Goal: Use online tool/utility: Utilize a website feature to perform a specific function

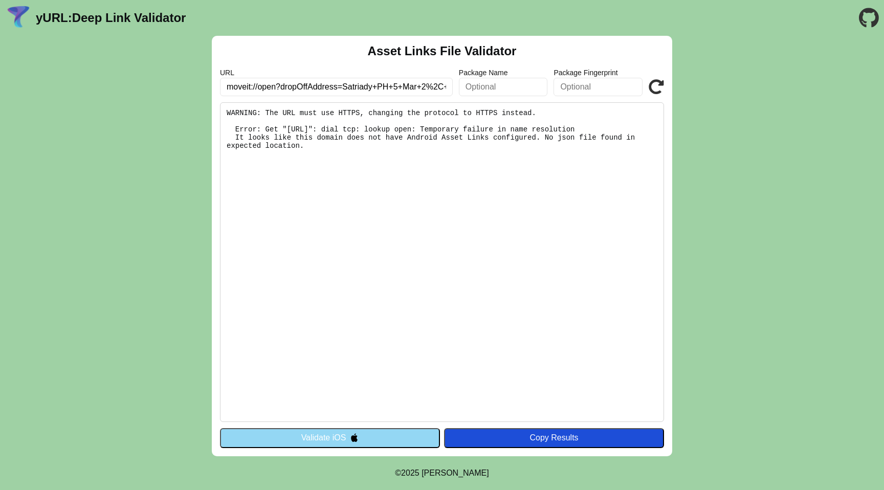
click at [469, 165] on pre "WARNING: The URL must use HTTPS, changing the protocol to HTTPS instead. Error:…" at bounding box center [442, 262] width 444 height 320
click at [428, 88] on input "moveit://open?dropOffAddress=Satriady+PH+5+Mar+2%2C+Zhongguancun%2C+33333+%28He…" at bounding box center [336, 87] width 233 height 18
paste input "grab://open?&screenType=BOOKING&pickUpLatitude=1.41215&pickUpLongitude=103.6757…"
type input "grab://open?&screenType=BOOKING&pickUpLatitude=1.41215&pickUpLongitude=103.6757…"
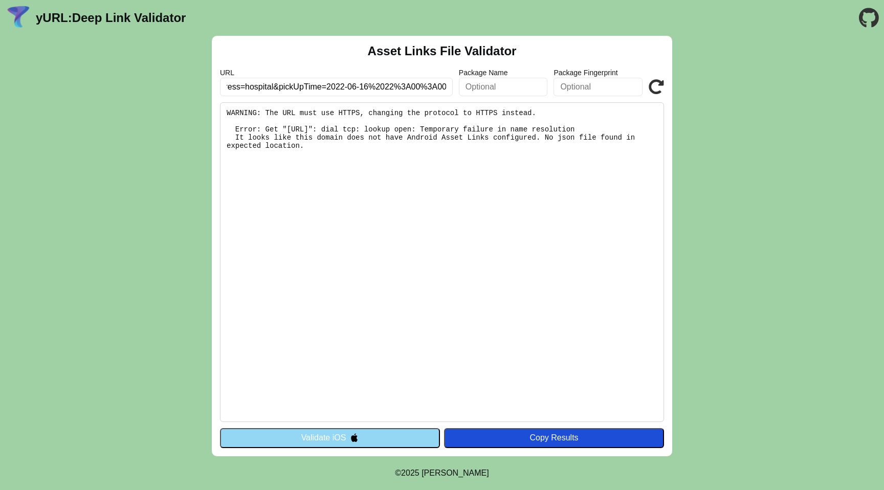
scroll to position [0, 0]
click at [509, 437] on div "Copy Results" at bounding box center [554, 437] width 210 height 9
click at [418, 432] on button "Validate iOS" at bounding box center [330, 437] width 220 height 19
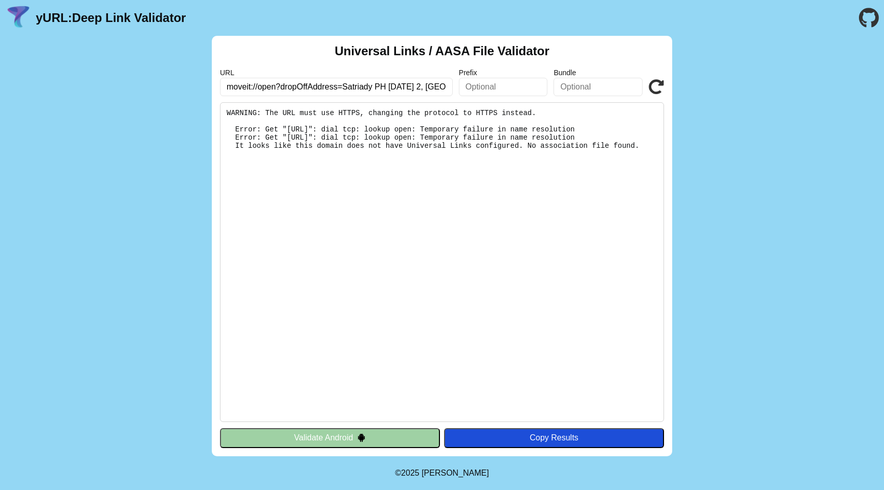
click at [409, 441] on button "Validate Android" at bounding box center [330, 437] width 220 height 19
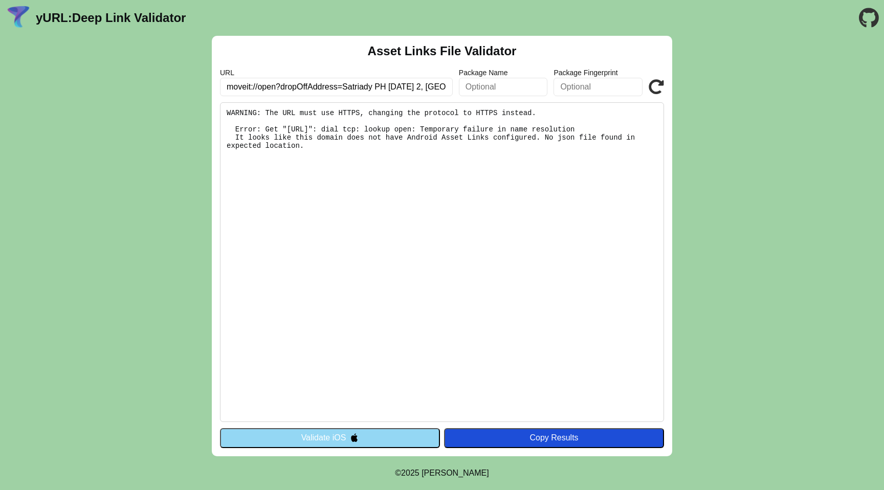
click at [412, 91] on input "moveit://open?dropOffAddress=Satriady PH [DATE] 2, [GEOGRAPHIC_DATA], 33333 (He…" at bounding box center [336, 87] width 233 height 18
drag, startPoint x: 394, startPoint y: 86, endPoint x: 334, endPoint y: 85, distance: 59.9
click at [334, 85] on input "moveit://open?dropOffAddress=Satriady PH [DATE] 2, [GEOGRAPHIC_DATA], 33333 (He…" at bounding box center [336, 87] width 233 height 18
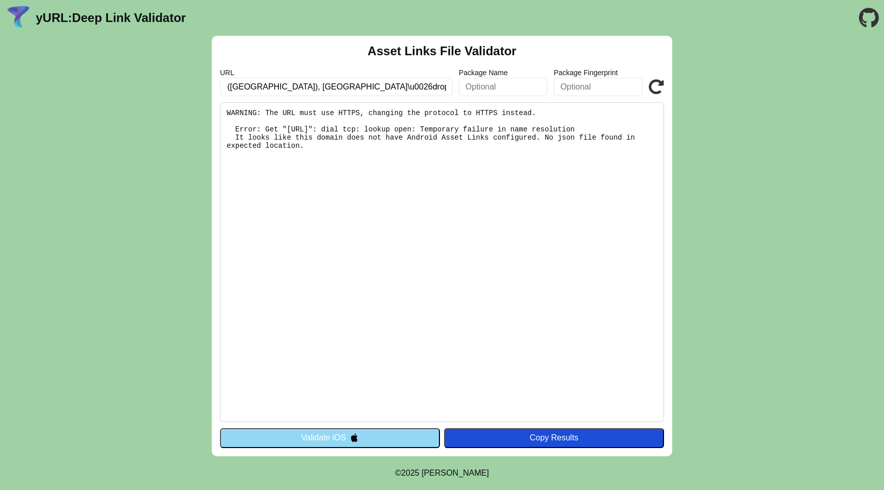
drag, startPoint x: 322, startPoint y: 87, endPoint x: 347, endPoint y: 85, distance: 24.6
click at [347, 85] on input "moveit://open?dropOffAddress=Satriady PH 5 Mar 2, Zhongguancun, 33333 (Here and…" at bounding box center [336, 87] width 233 height 18
drag, startPoint x: 300, startPoint y: 86, endPoint x: 324, endPoint y: 85, distance: 24.1
click at [324, 85] on input "moveit://open?dropOffAddress=Satriady PH 5 Mar 2, Zhongguancun, 33333 (Here and…" at bounding box center [336, 87] width 233 height 18
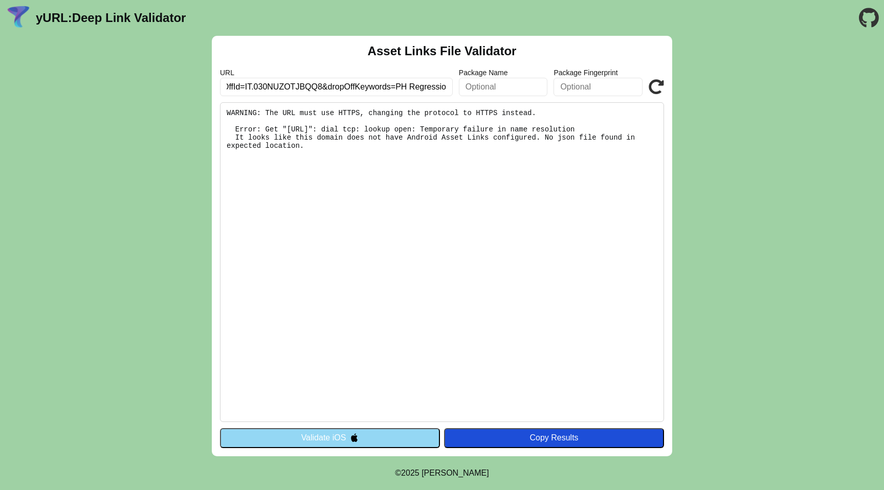
scroll to position [0, 717]
drag, startPoint x: 369, startPoint y: 85, endPoint x: 392, endPoint y: 84, distance: 23.1
click at [392, 84] on input "moveit://open?dropOffAddress=Satriady PH 5 Mar 2, Zhongguancun, 33333 (Here and…" at bounding box center [336, 87] width 233 height 18
drag, startPoint x: 357, startPoint y: 85, endPoint x: 380, endPoint y: 85, distance: 23.0
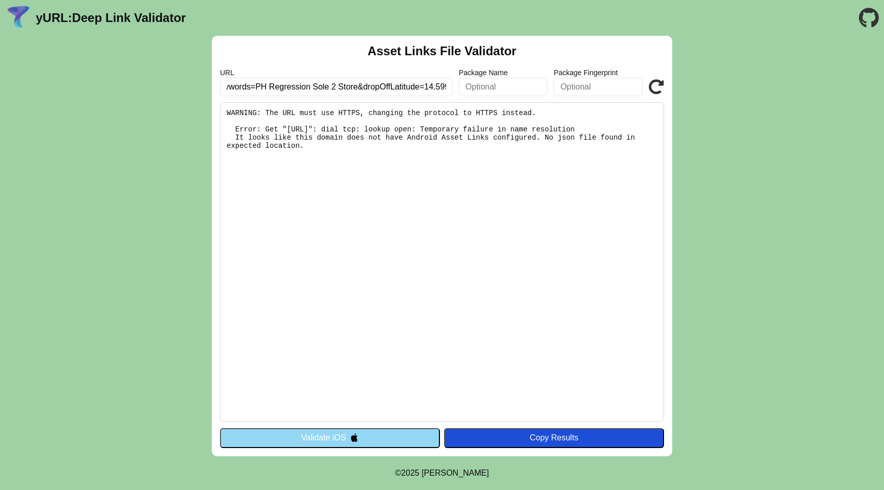
click at [380, 85] on input "moveit://open?dropOffAddress=Satriady PH 5 Mar 2, Zhongguancun, 33333 (Here and…" at bounding box center [336, 87] width 233 height 18
drag, startPoint x: 352, startPoint y: 88, endPoint x: 376, endPoint y: 86, distance: 24.1
click at [376, 86] on input "moveit://open?dropOffAddress=Satriady PH 5 Mar 2, Zhongguancun, 33333 (Here and…" at bounding box center [336, 87] width 233 height 18
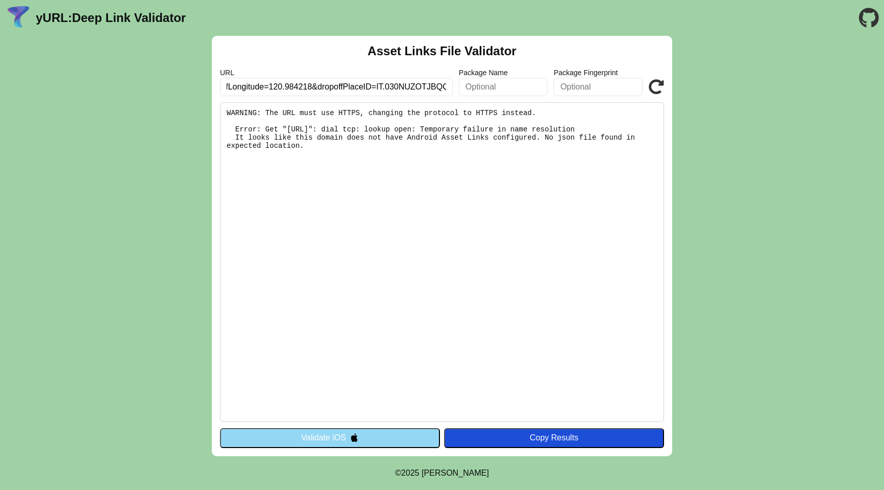
click at [347, 86] on input "moveit://open?dropOffAddress=Satriady PH 5 Mar 2, Zhongguancun, 33333 (Here and…" at bounding box center [336, 87] width 233 height 18
click at [371, 83] on input "moveit://open?dropOffAddress=Satriady PH 5 Mar 2, Zhongguancun, 33333 (Here and…" at bounding box center [336, 87] width 233 height 18
drag, startPoint x: 360, startPoint y: 85, endPoint x: 383, endPoint y: 85, distance: 23.0
click at [383, 85] on input "moveit://open?dropOffAddress=Satriady PH 5 Mar 2, Zhongguancun, 33333 (Here and…" at bounding box center [336, 87] width 233 height 18
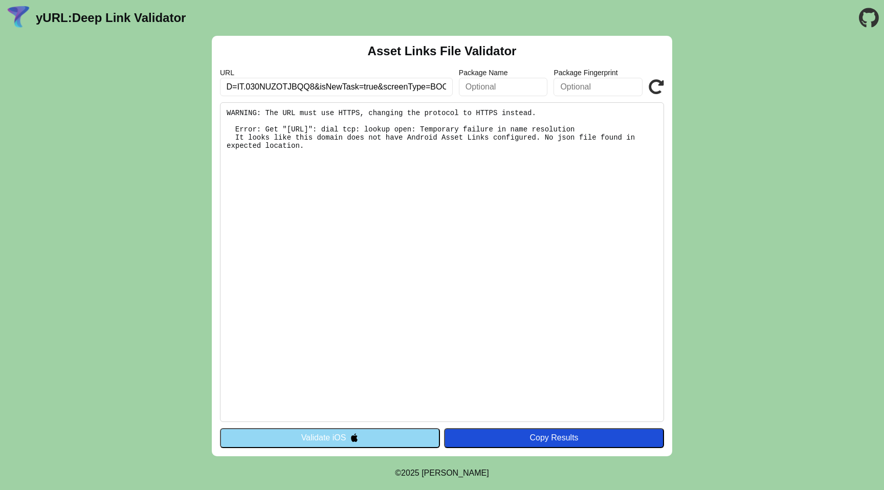
scroll to position [0, 1245]
drag, startPoint x: 360, startPoint y: 83, endPoint x: 385, endPoint y: 82, distance: 24.6
click at [385, 82] on input "moveit://open?dropOffAddress=Satriady PH 5 Mar 2, Zhongguancun, 33333 (Here and…" at bounding box center [336, 87] width 233 height 18
click at [371, 87] on input "moveit://open?dropOffAddress=Satriady PH 5 Mar 2, Zhongguancun, 33333 (Here and…" at bounding box center [336, 87] width 233 height 18
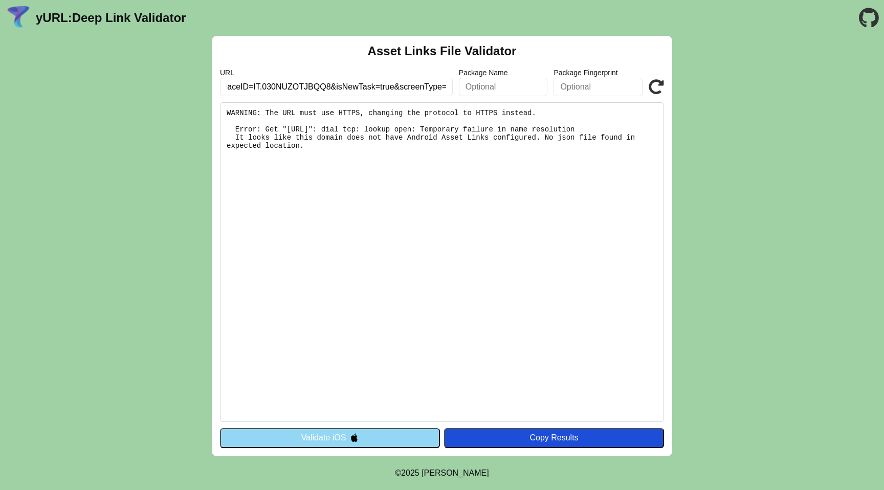
type input "moveit://open?dropOffAddress=Satriady PH 5 Mar 2, Zhongguancun, 33333 (Here and…"
click at [412, 85] on input "moveit://open?dropOffAddress=Satriady PH 5 Mar 2, Zhongguancun, 33333 (Here and…" at bounding box center [336, 87] width 233 height 18
